Goal: Information Seeking & Learning: Learn about a topic

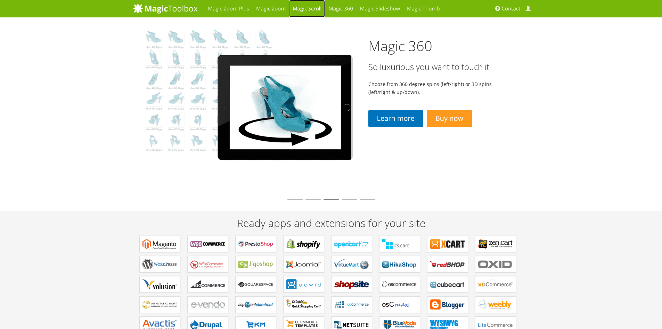
click at [311, 7] on link "Magic Scroll" at bounding box center [307, 8] width 36 height 17
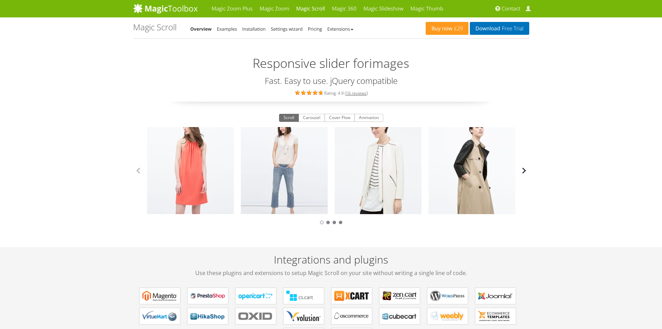
click at [526, 172] on button "button" at bounding box center [524, 170] width 10 height 10
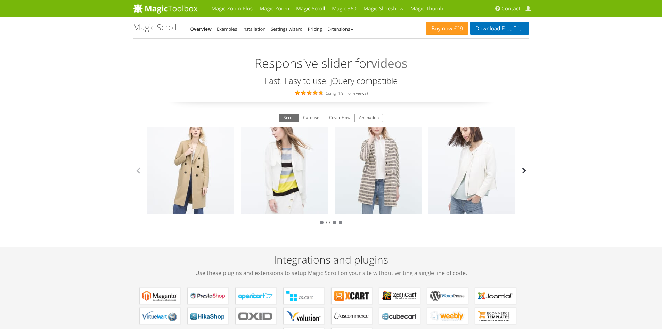
click at [526, 172] on button "button" at bounding box center [524, 170] width 10 height 10
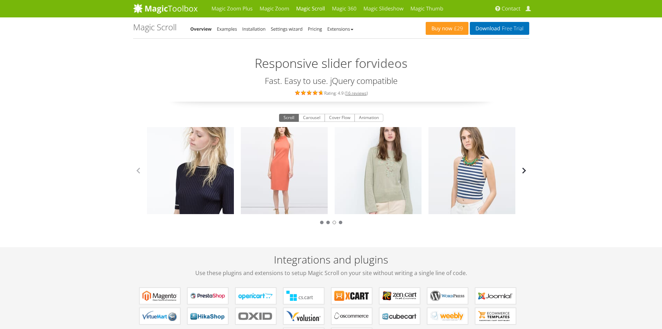
click at [526, 172] on button "button" at bounding box center [524, 170] width 10 height 10
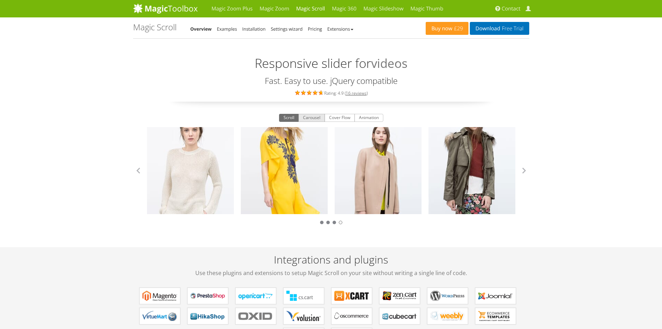
click at [311, 122] on button "Carousel" at bounding box center [312, 118] width 26 height 8
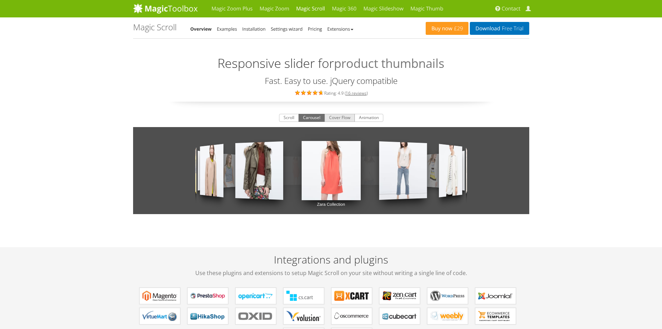
click at [346, 116] on button "Cover Flow" at bounding box center [340, 118] width 30 height 8
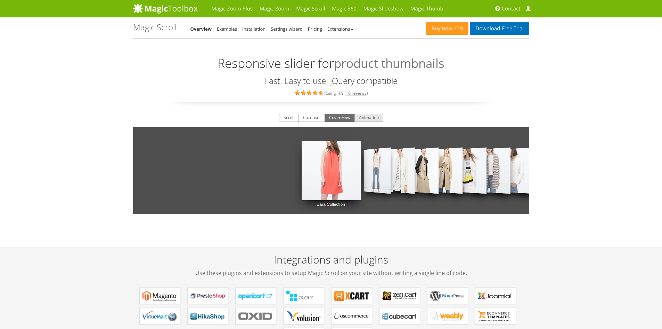
click at [371, 116] on button "Animation" at bounding box center [369, 118] width 29 height 8
